Goal: Task Accomplishment & Management: Manage account settings

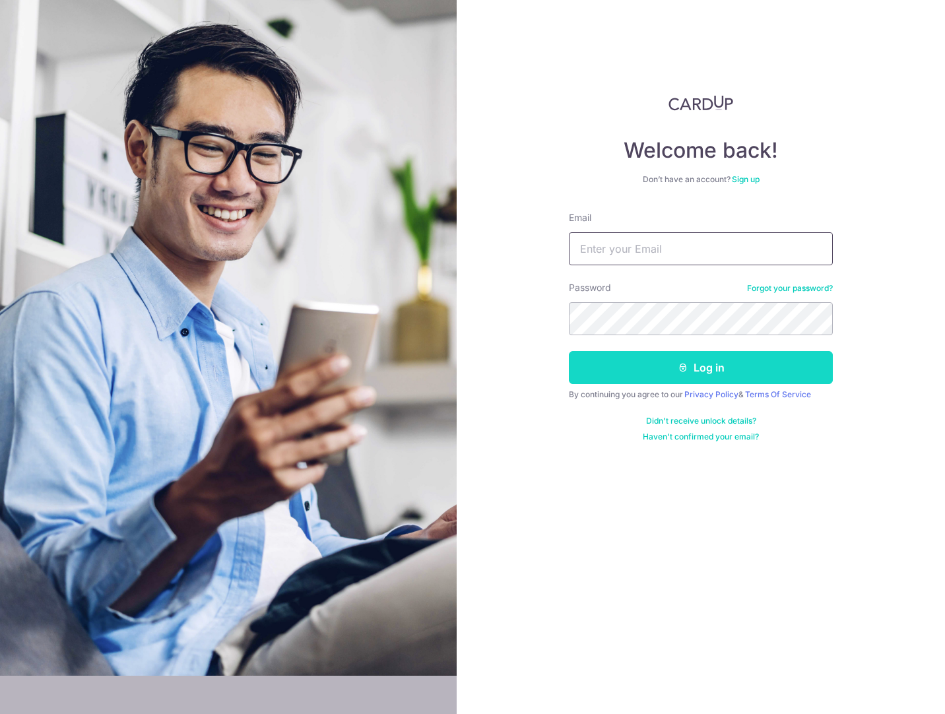
type input "[DOMAIN_NAME][EMAIL_ADDRESS][DOMAIN_NAME]"
click at [682, 363] on icon "submit" at bounding box center [683, 367] width 11 height 11
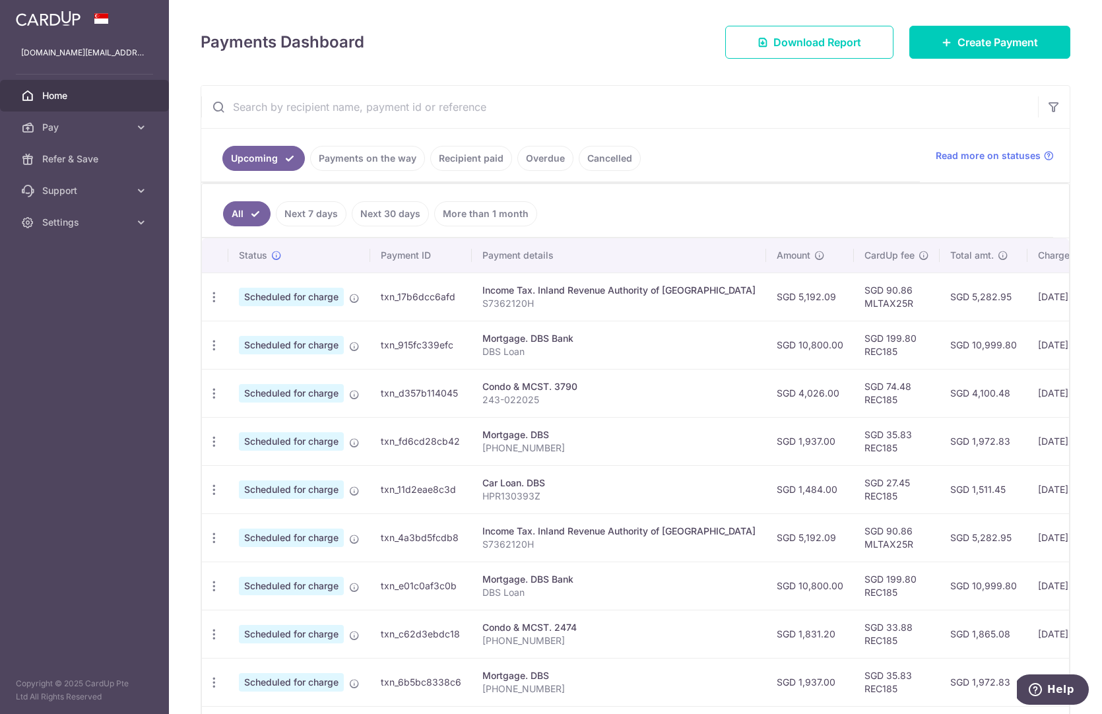
scroll to position [313, 0]
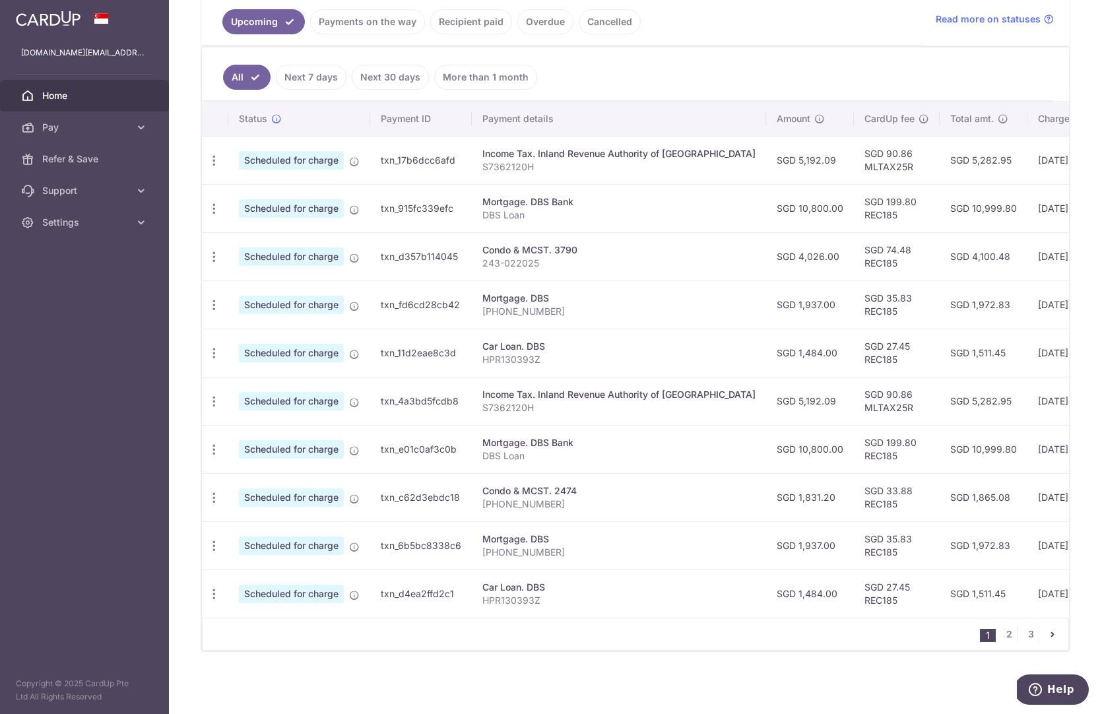
click at [123, 591] on aside "[DOMAIN_NAME][EMAIL_ADDRESS][DOMAIN_NAME] Home Pay Payments Recipients Cards Re…" at bounding box center [84, 357] width 169 height 714
click at [218, 168] on icon "button" at bounding box center [214, 161] width 14 height 14
click at [278, 288] on span "Update payment" at bounding box center [285, 293] width 90 height 16
radio input "true"
type input "4,026.00"
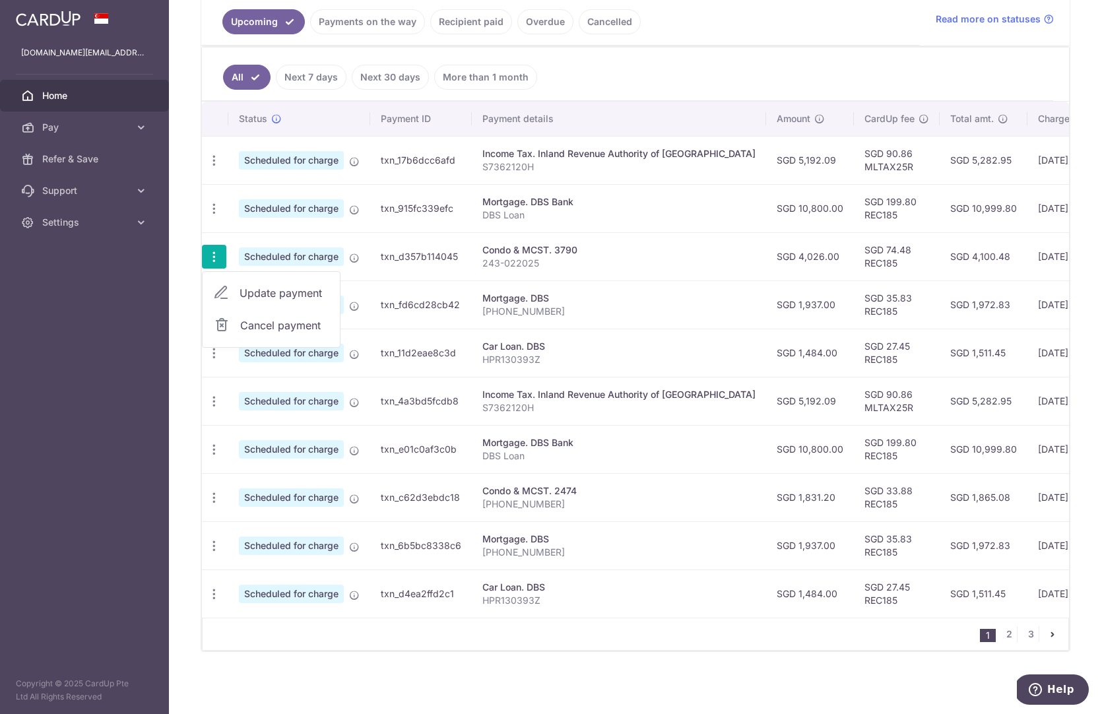
type input "[DATE]"
type input "243-022025"
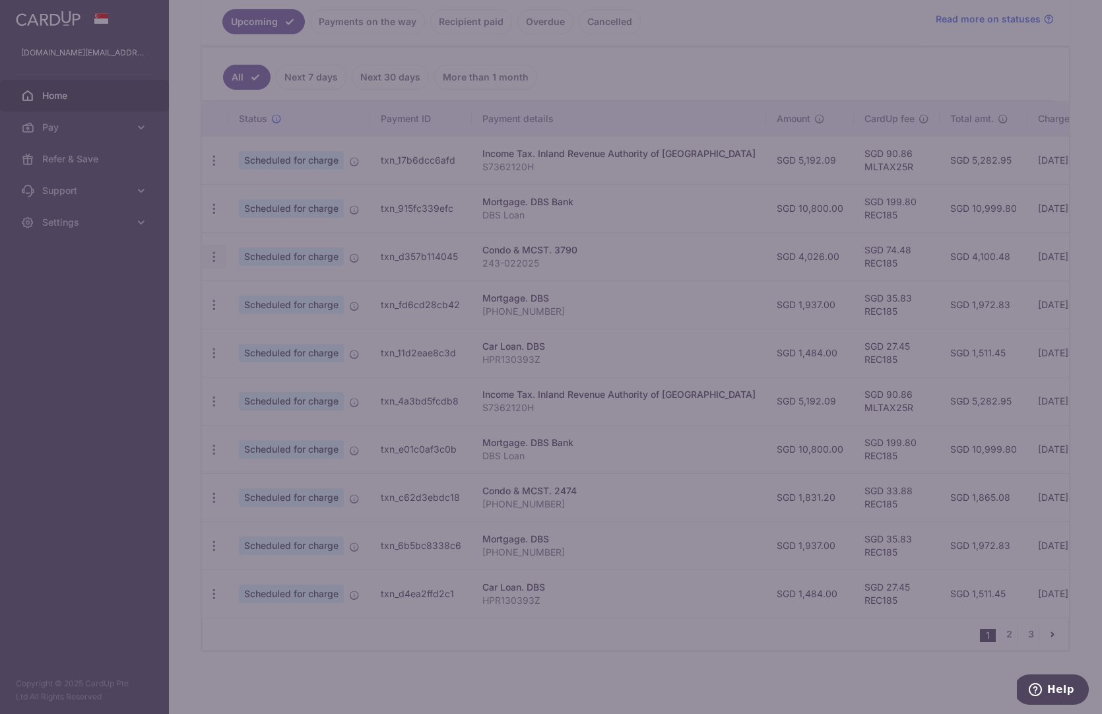
type input "REC185"
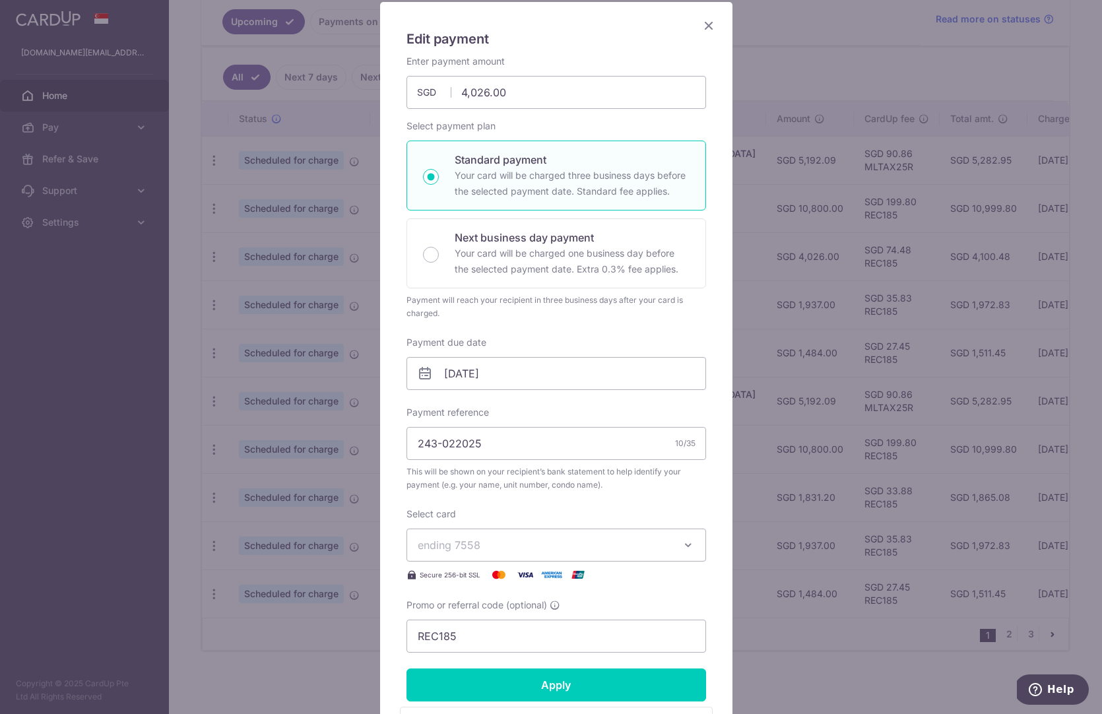
scroll to position [0, 0]
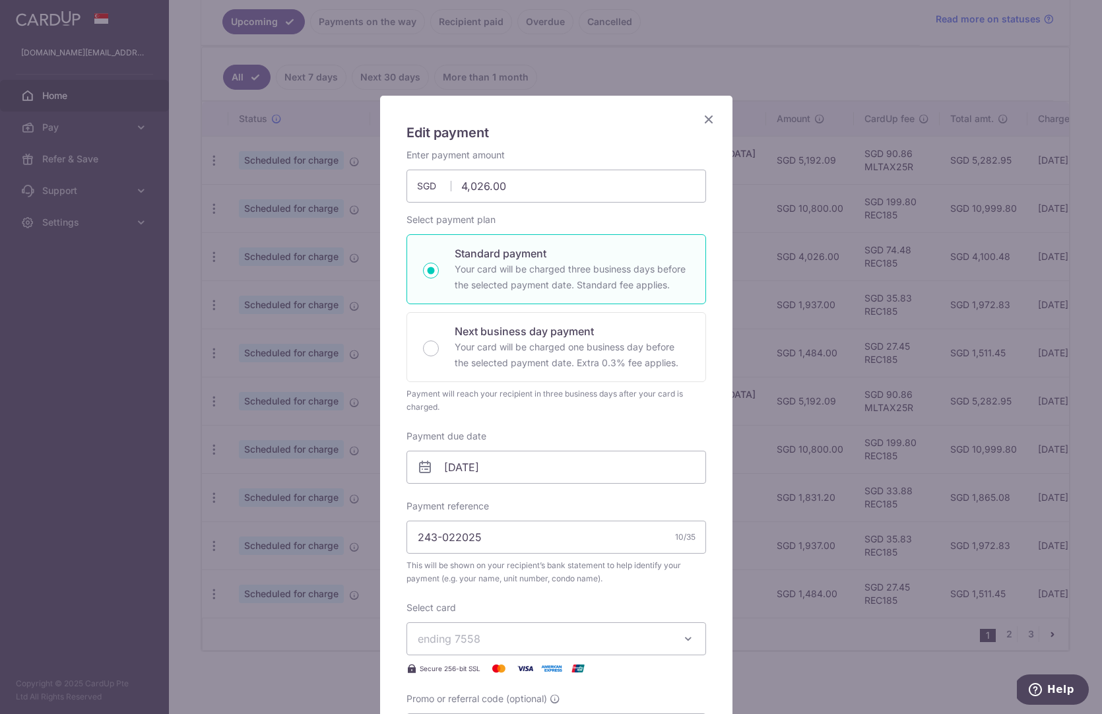
click at [706, 120] on icon "Close" at bounding box center [709, 119] width 16 height 16
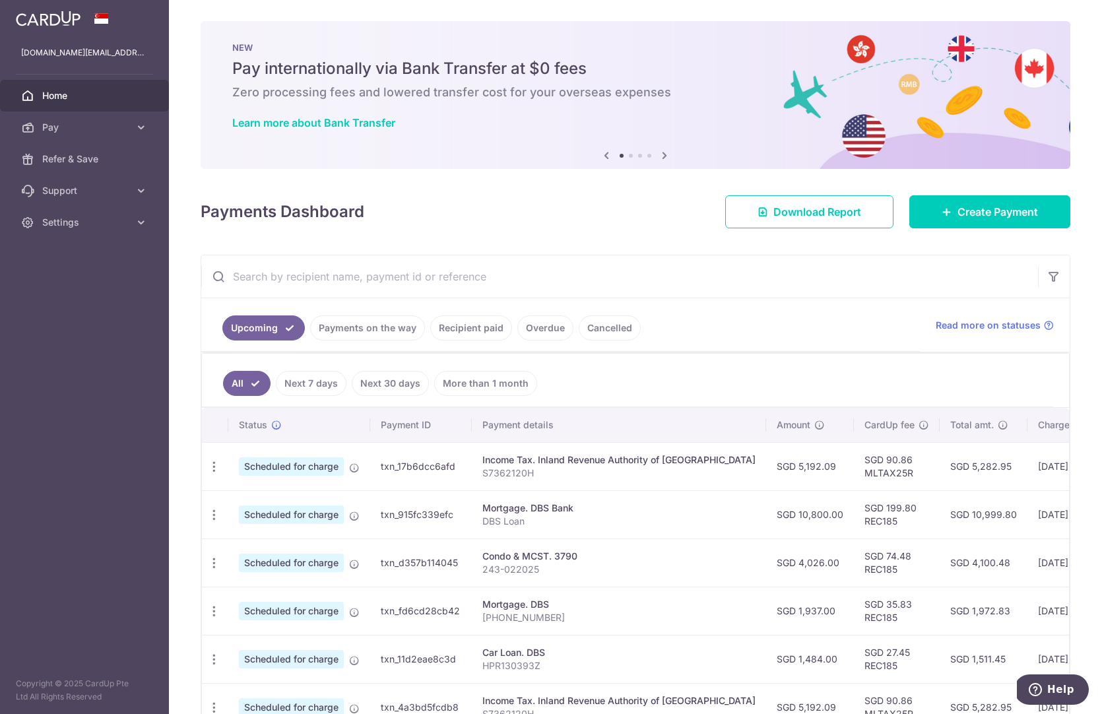
click at [665, 155] on icon at bounding box center [665, 155] width 16 height 16
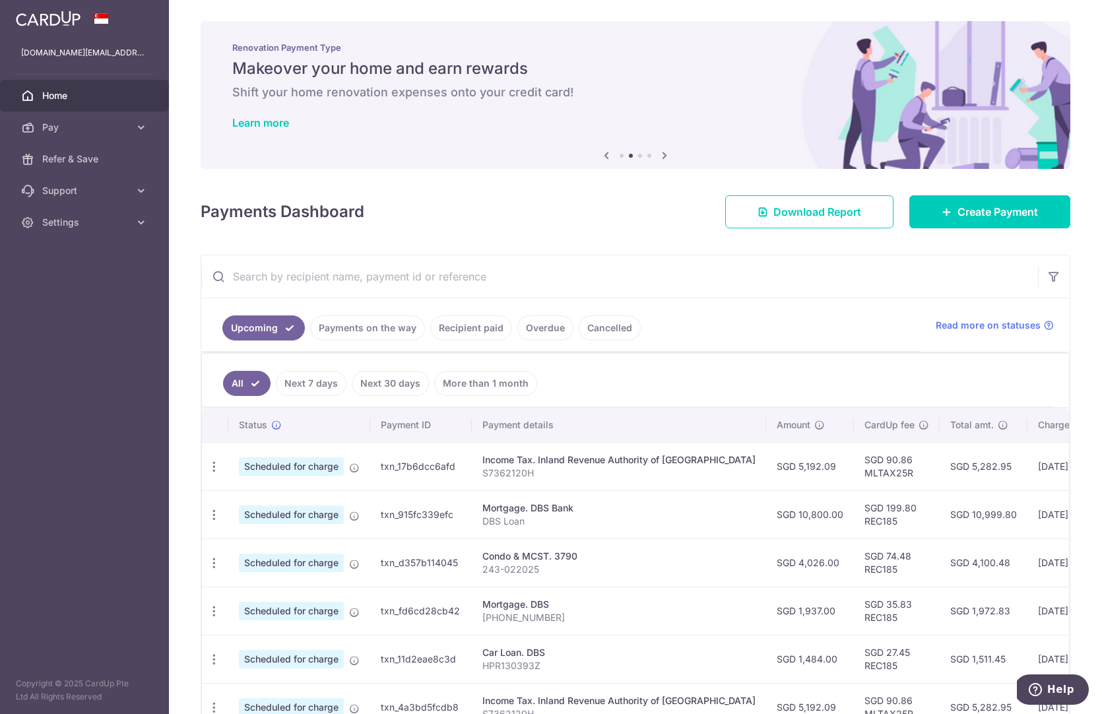
click at [665, 155] on icon at bounding box center [665, 155] width 16 height 16
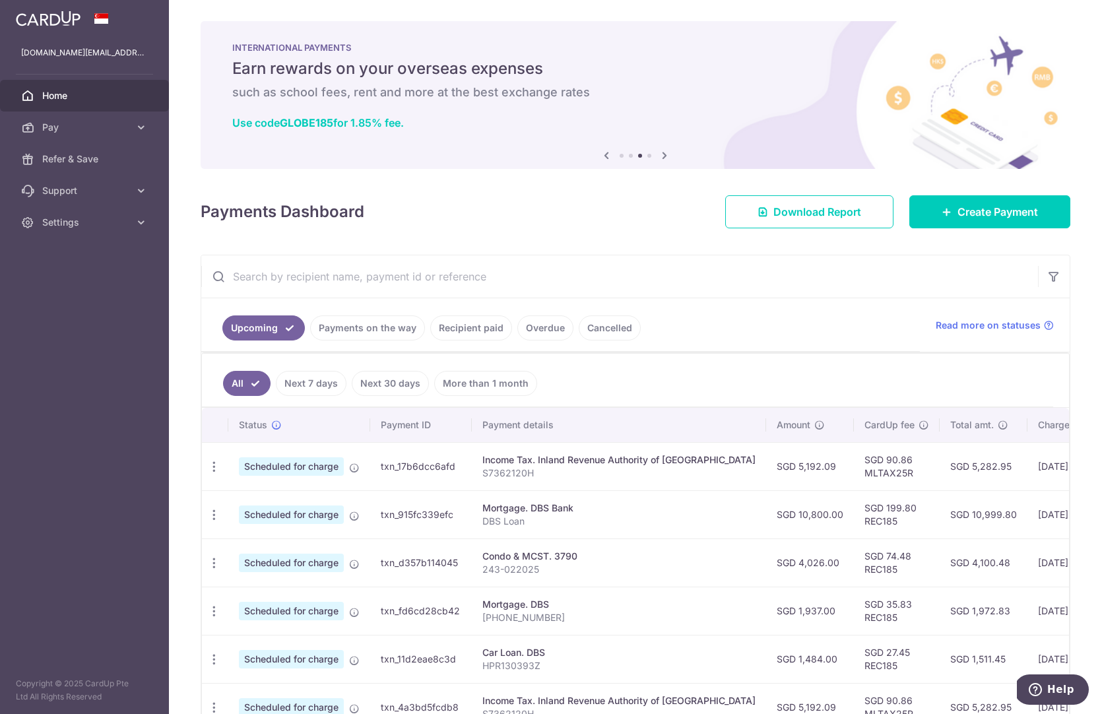
click at [665, 155] on icon at bounding box center [665, 155] width 16 height 16
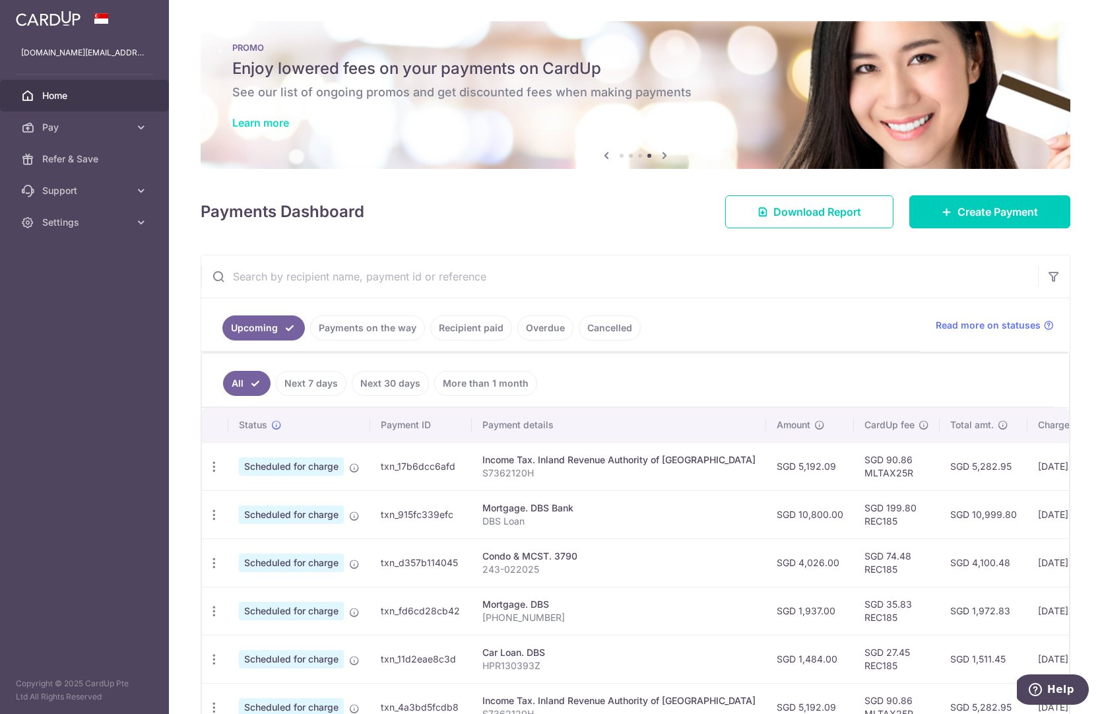
click at [283, 124] on link "Learn more" at bounding box center [260, 122] width 57 height 13
